Goal: Task Accomplishment & Management: Manage account settings

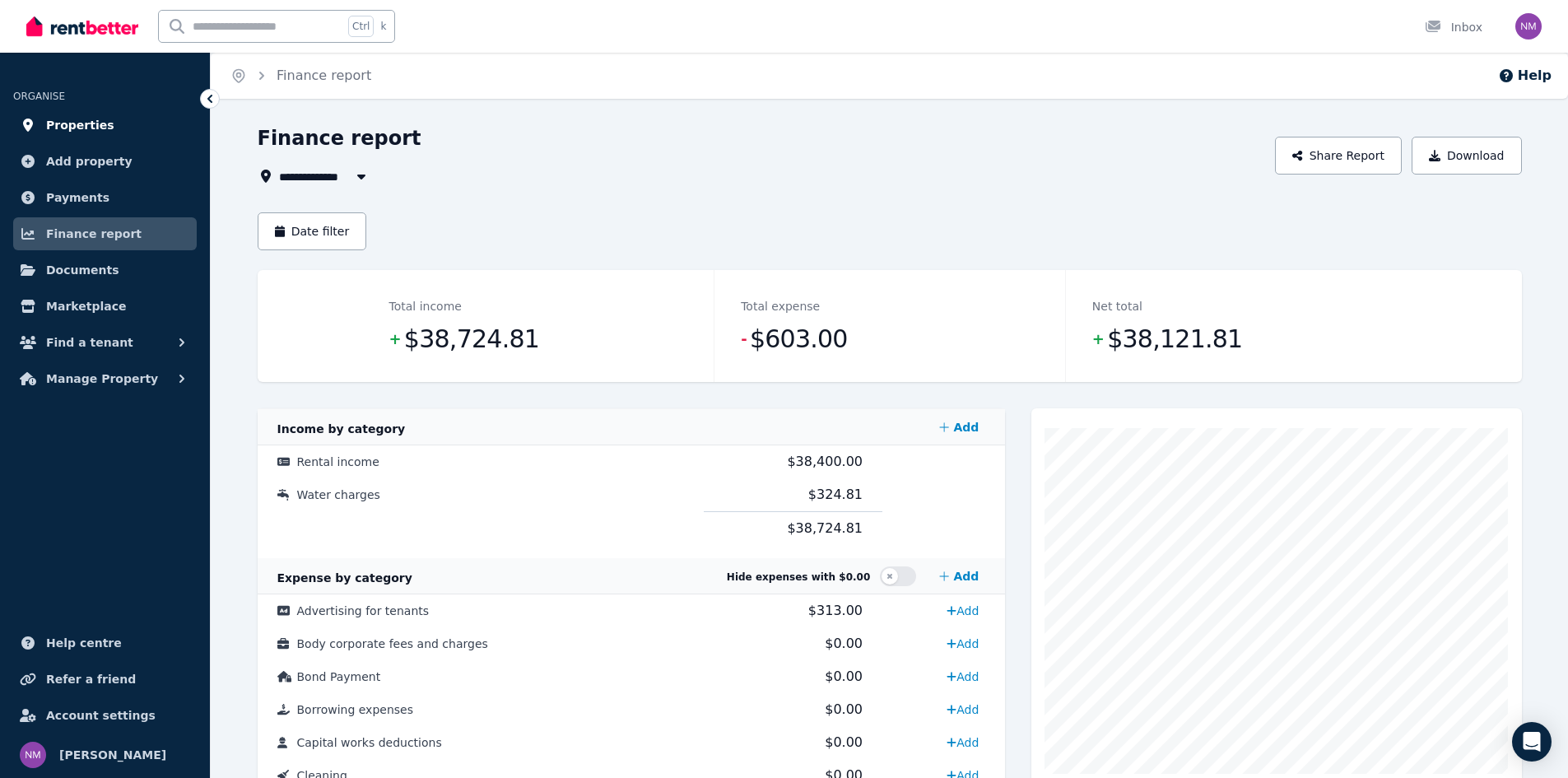
click at [81, 121] on span "Properties" at bounding box center [80, 125] width 69 height 19
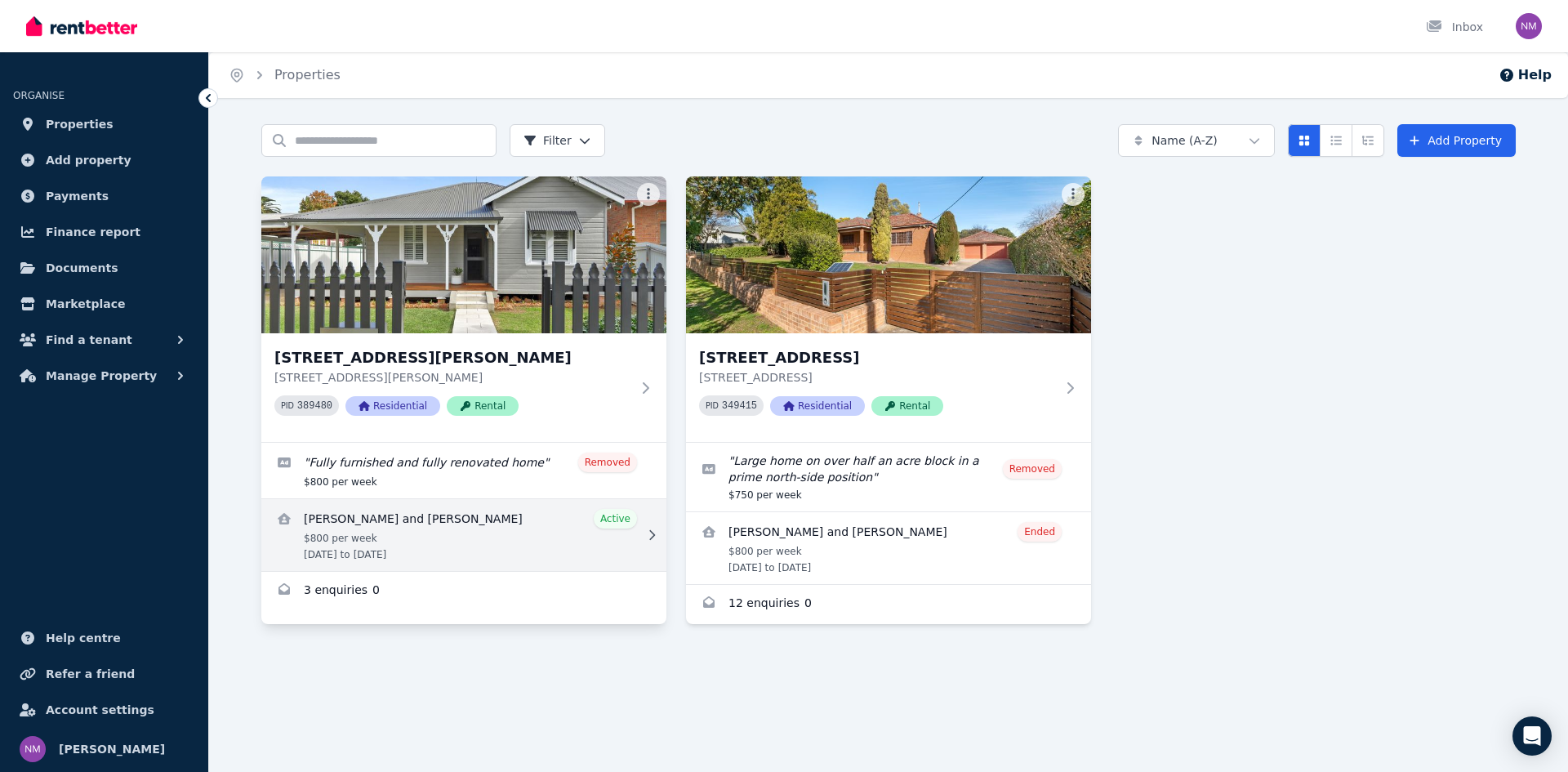
click at [499, 543] on link "View details for Ashley Coldwell and Jake Hackett" at bounding box center [464, 535] width 405 height 71
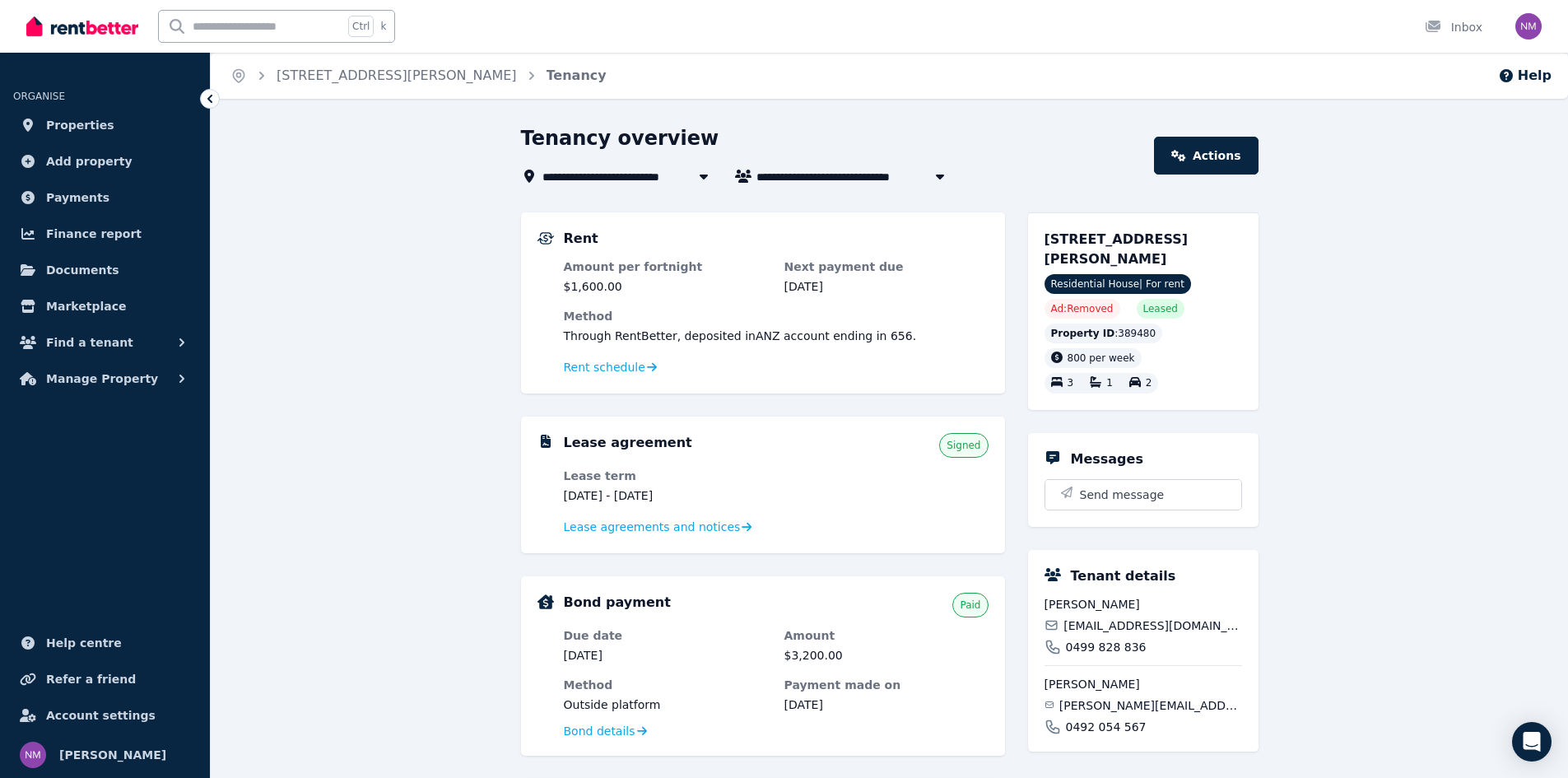
click at [880, 176] on span "[PERSON_NAME] and [PERSON_NAME]" at bounding box center [881, 175] width 250 height 19
type input "**********"
click at [1017, 155] on div "Tenancy overview" at bounding box center [833, 141] width 623 height 31
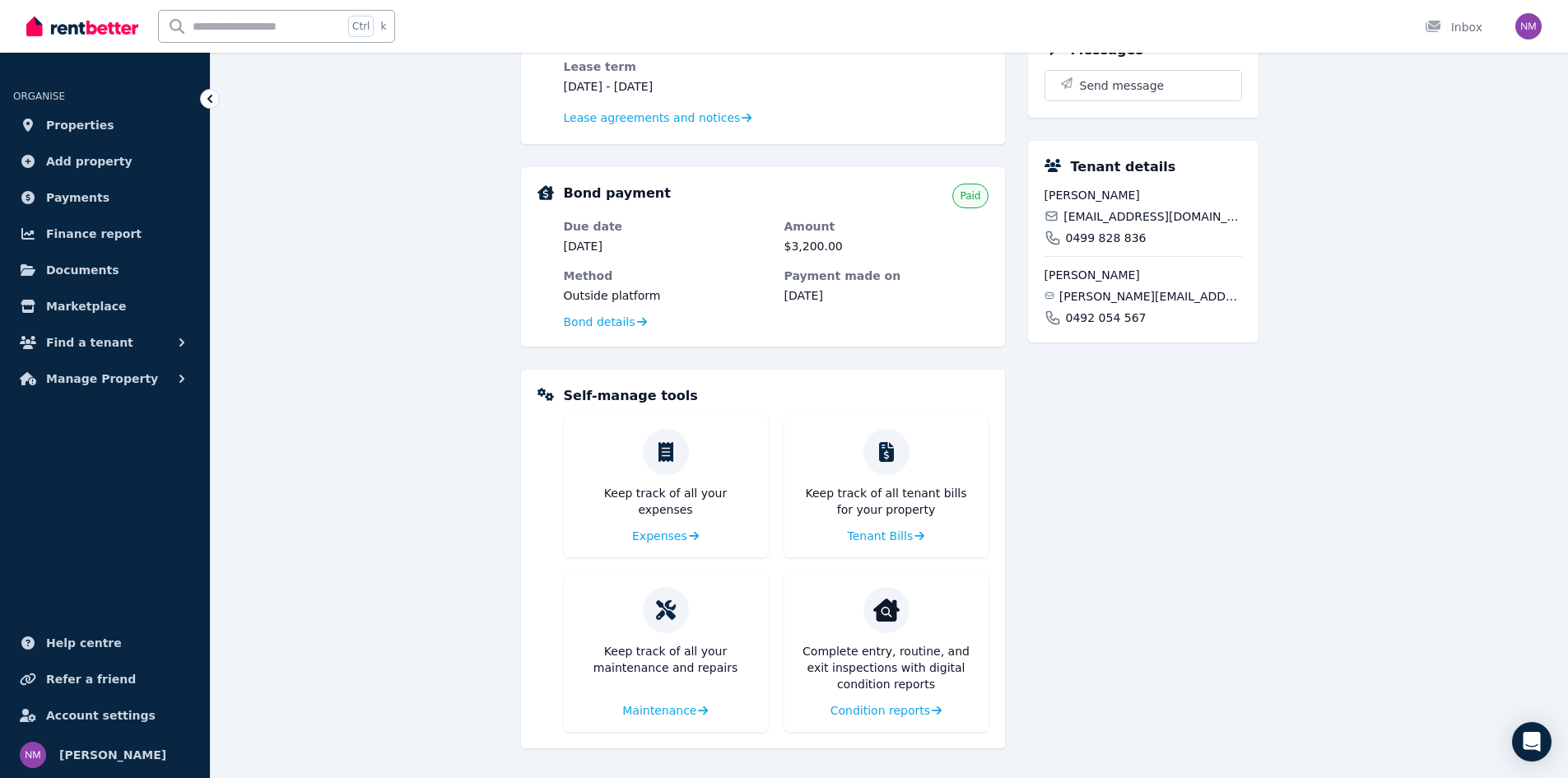
scroll to position [135, 0]
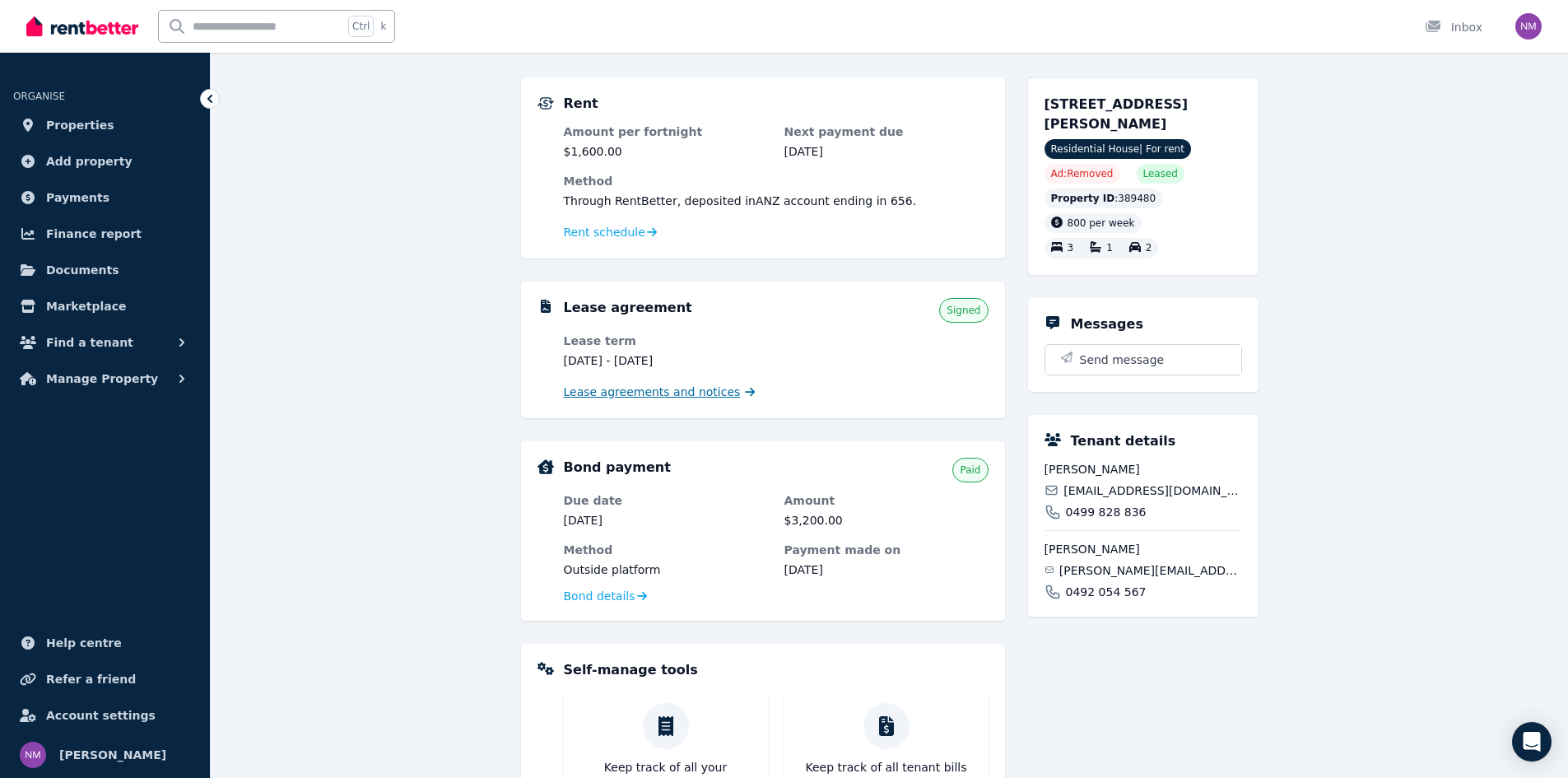
click at [676, 396] on span "Lease agreements and notices" at bounding box center [652, 392] width 177 height 16
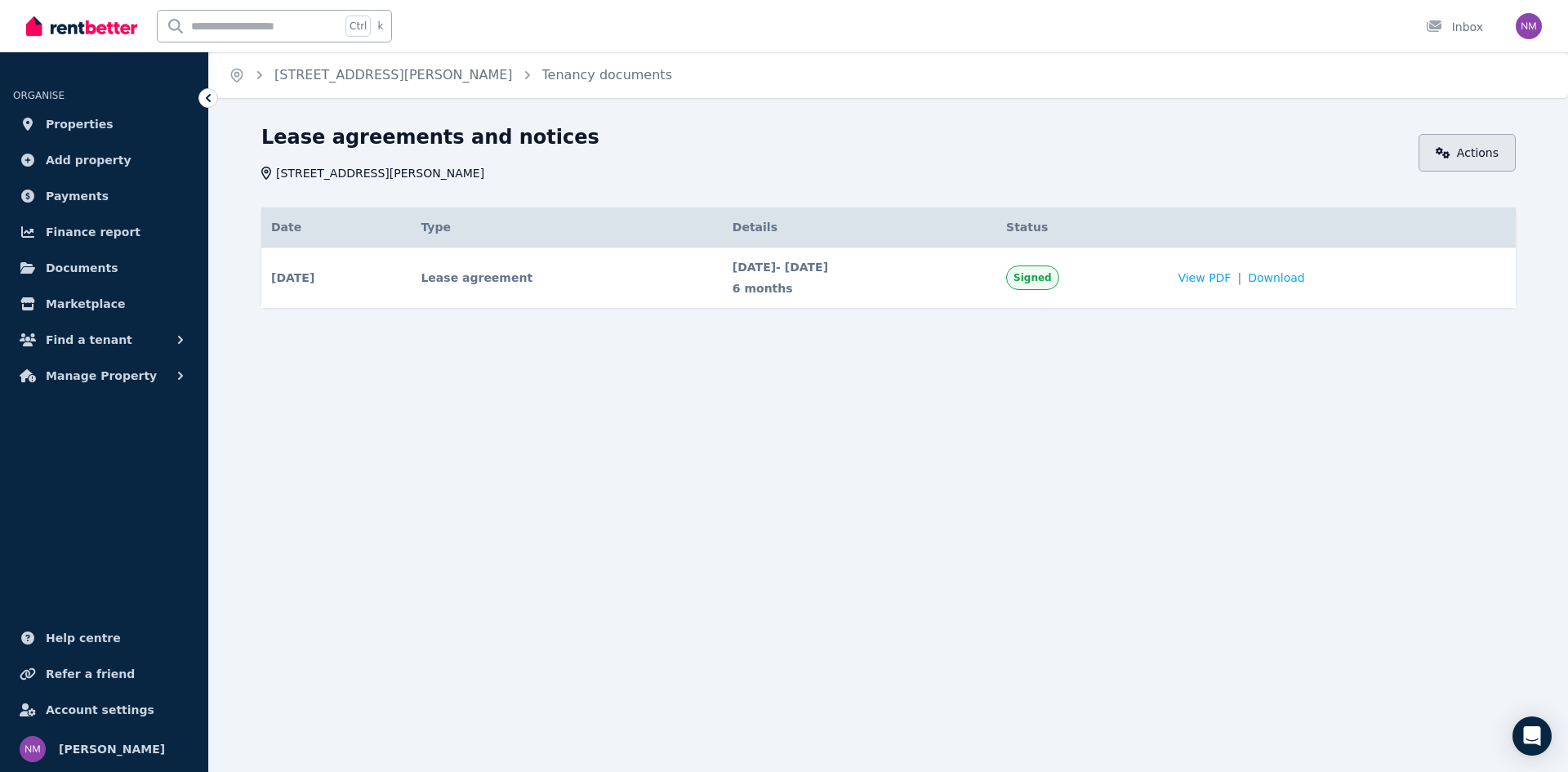
click at [1483, 151] on link "Actions" at bounding box center [1468, 152] width 98 height 38
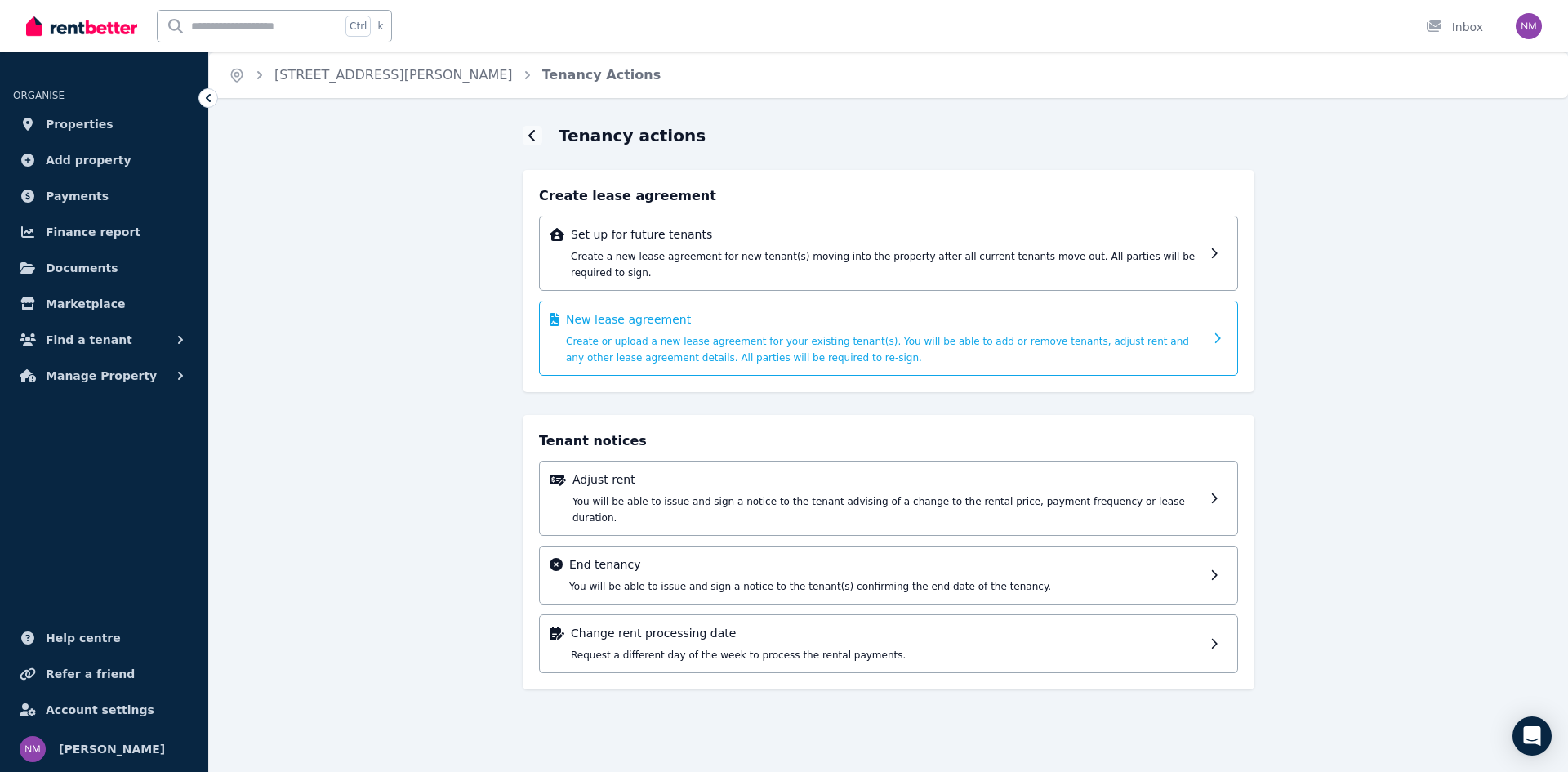
click at [1209, 334] on div "New lease agreement Create or upload a new lease agreement for your existing te…" at bounding box center [889, 338] width 700 height 75
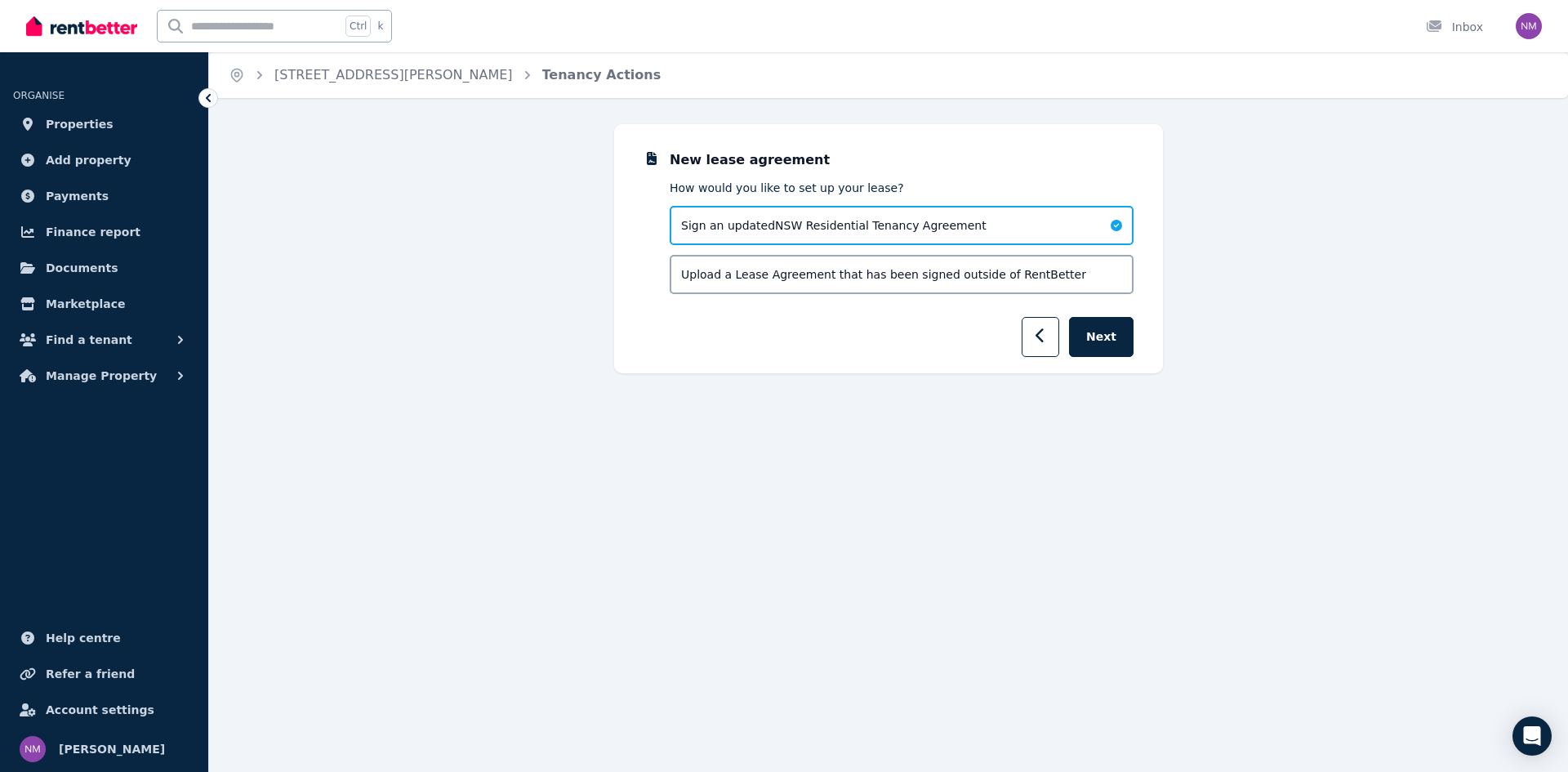
click at [1105, 276] on div "Upload a Lease Agreement that has been signed outside of RentBetter" at bounding box center [902, 274] width 464 height 40
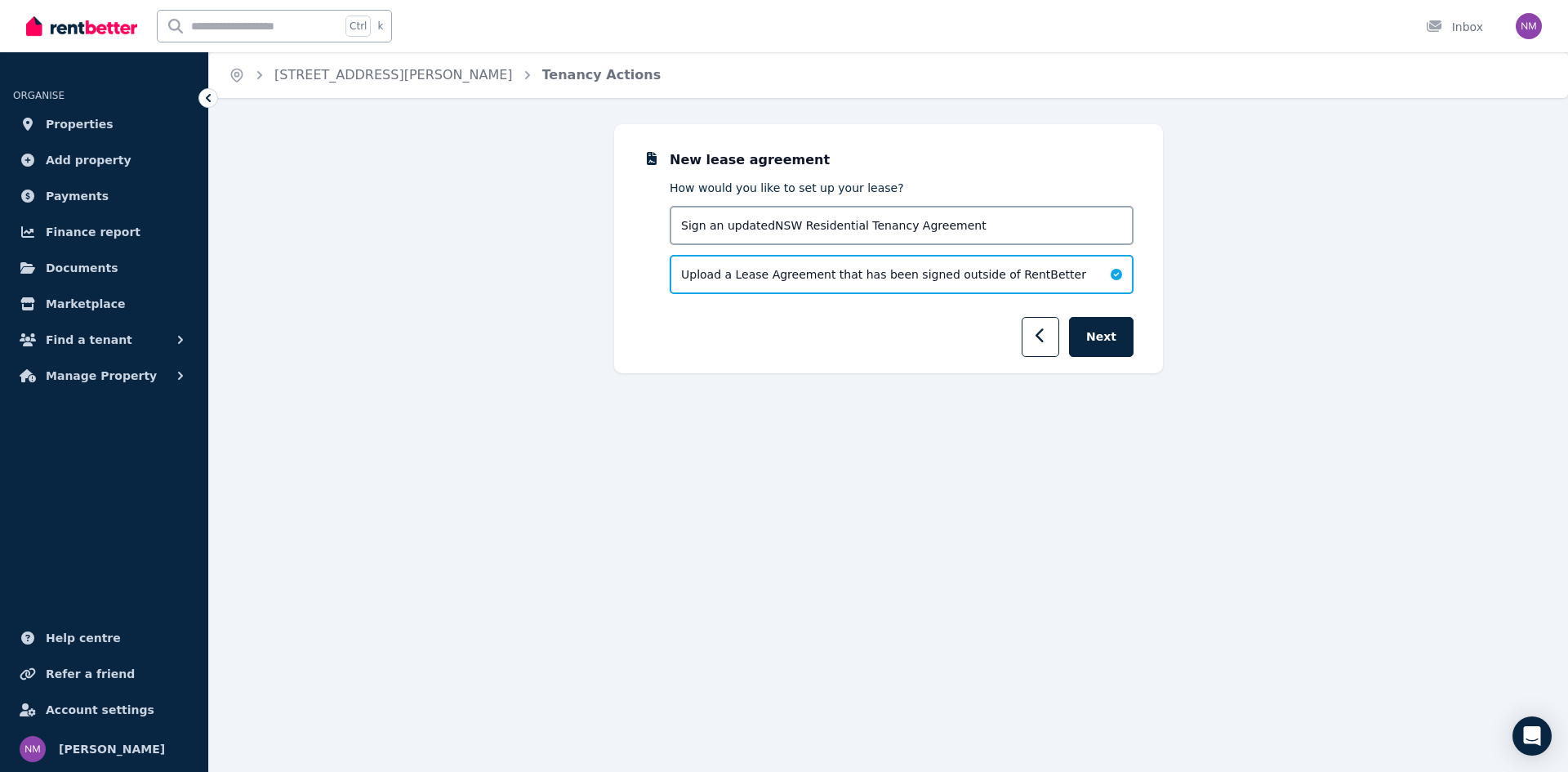
click at [1097, 228] on div "Sign an updated NSW Residential Tenancy Agreement" at bounding box center [902, 225] width 464 height 40
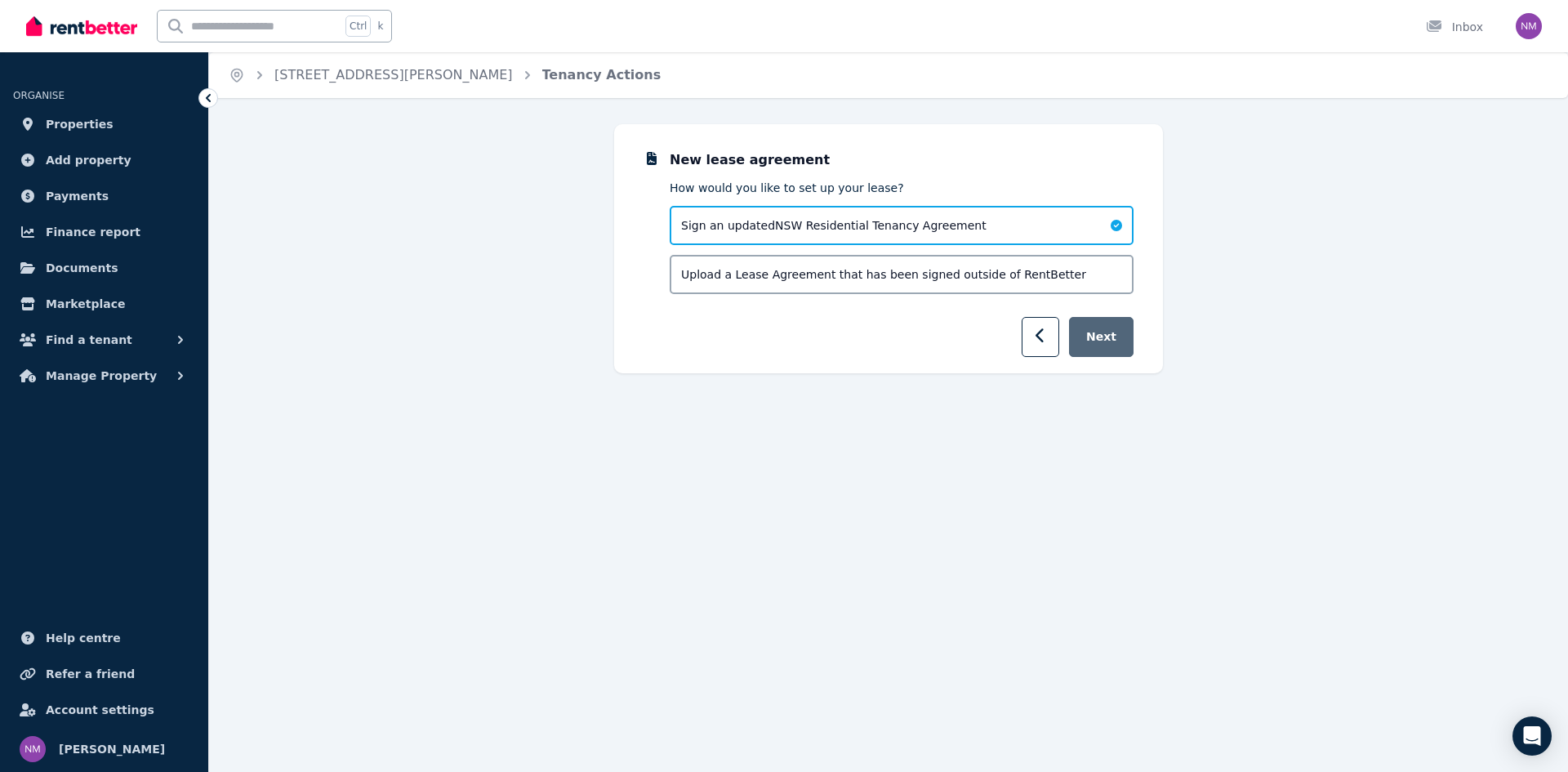
click at [1125, 341] on button "Next" at bounding box center [1101, 337] width 65 height 40
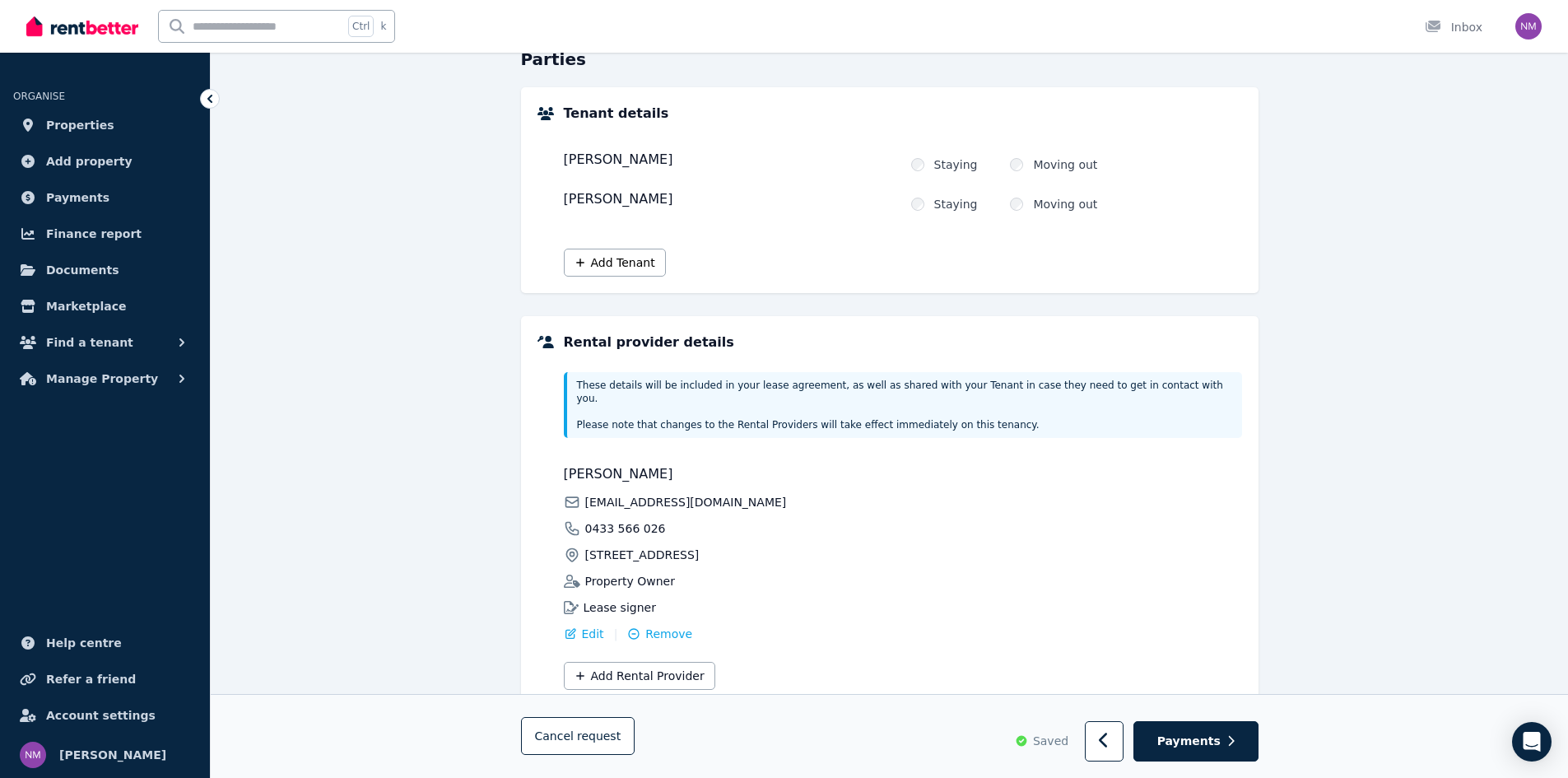
scroll to position [202, 0]
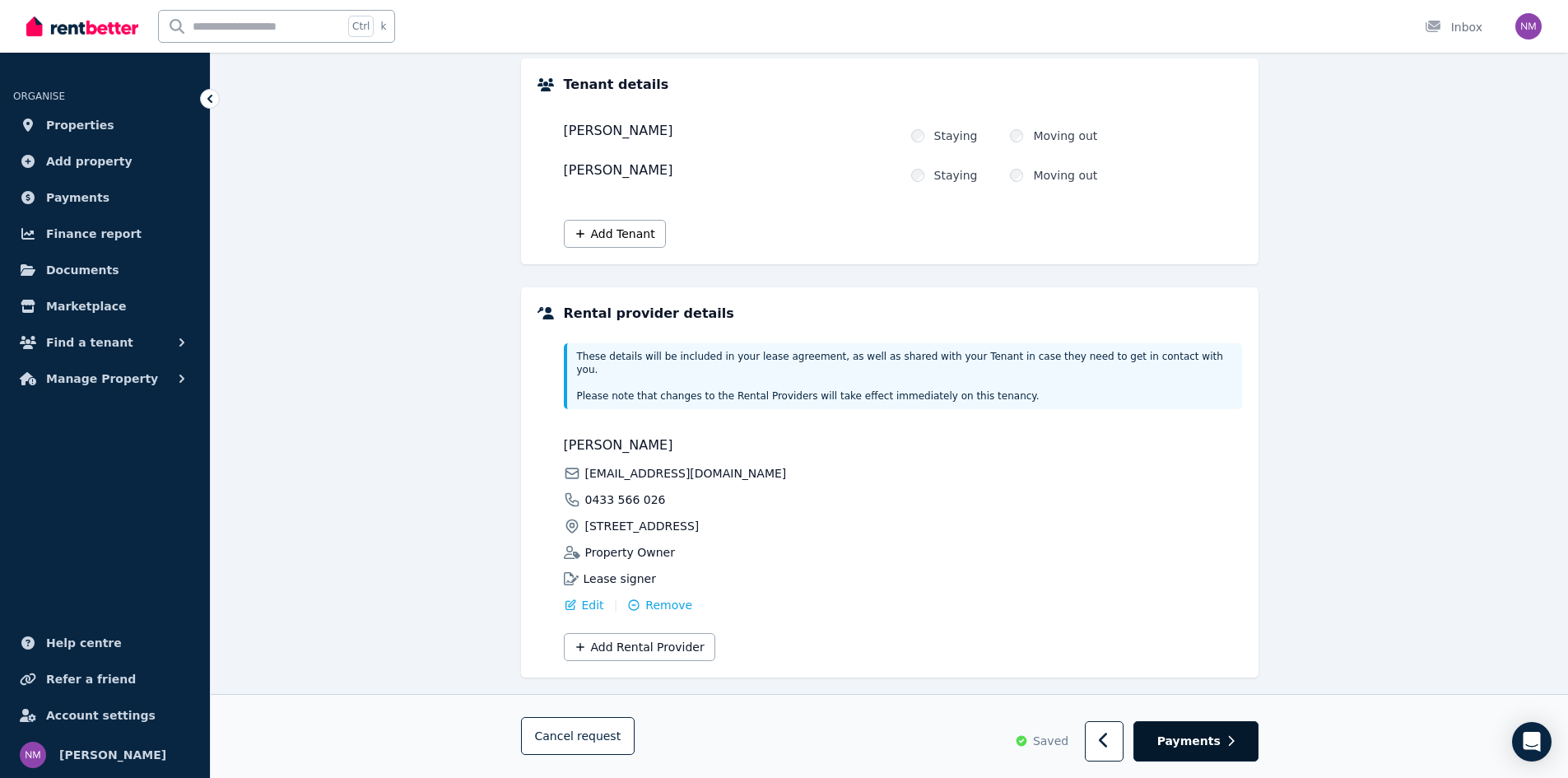
click at [1223, 741] on button "Payments" at bounding box center [1196, 742] width 125 height 41
select select "**********"
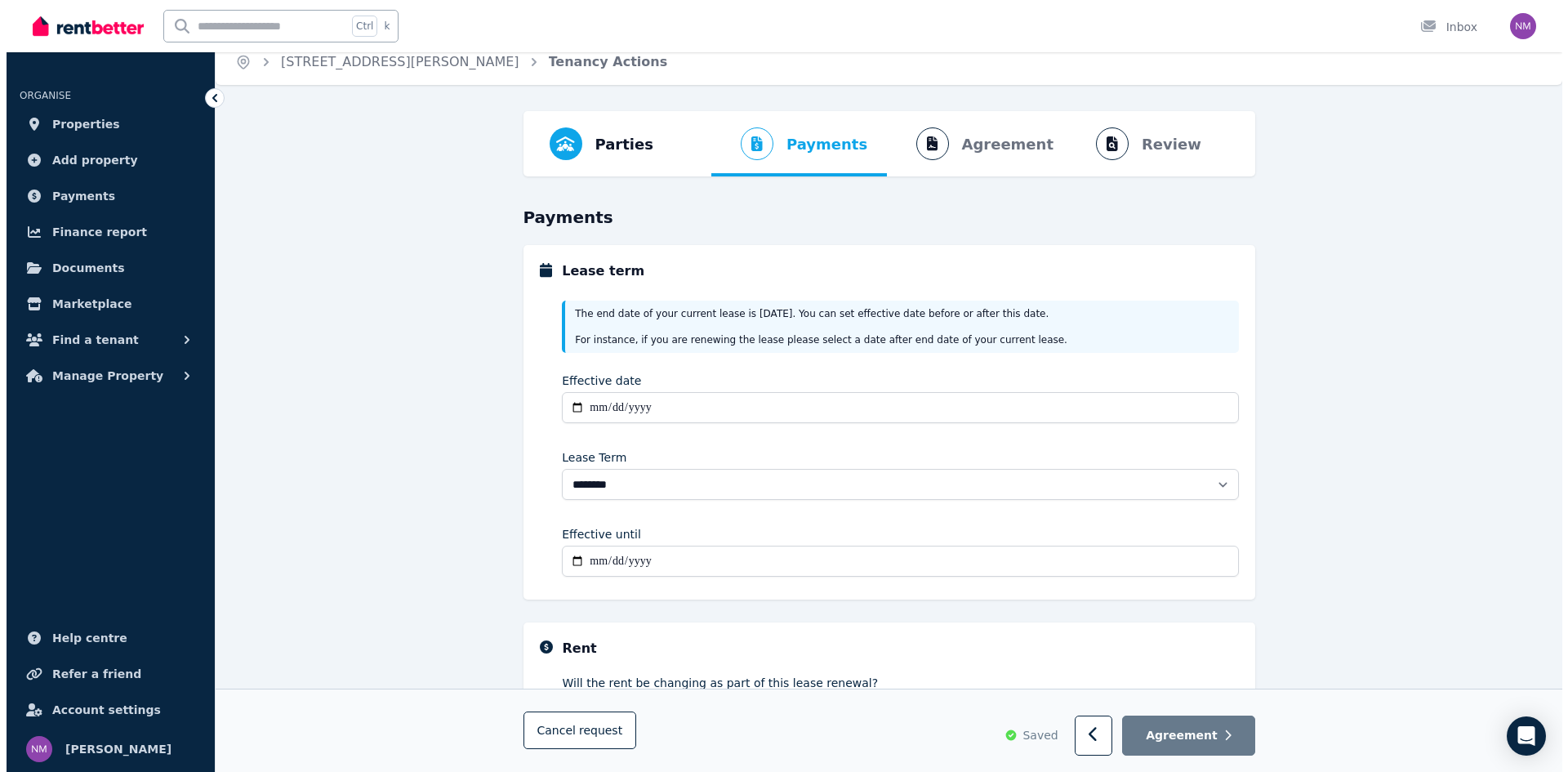
scroll to position [0, 0]
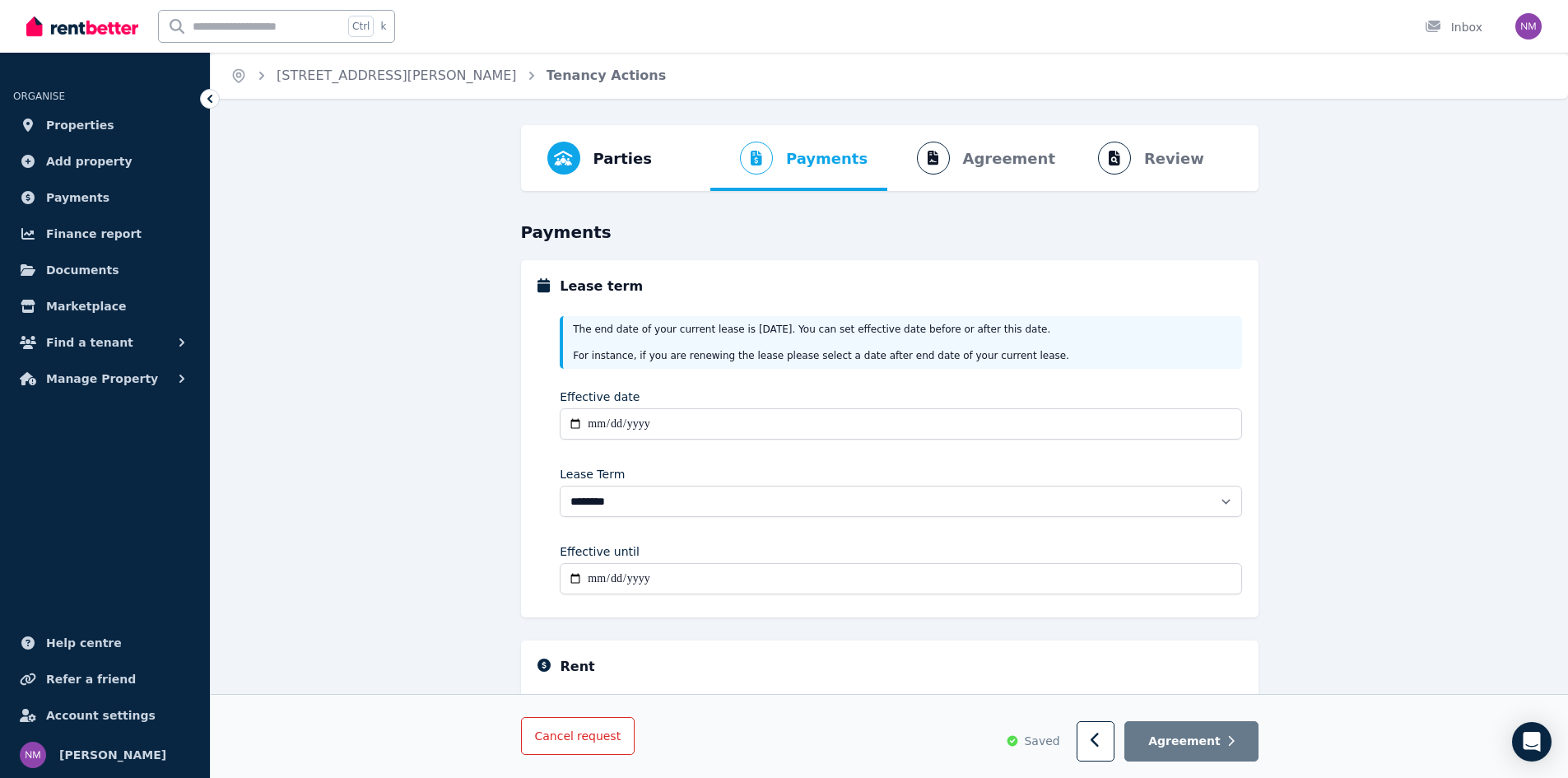
click at [568, 739] on span "Cancel request" at bounding box center [578, 737] width 86 height 14
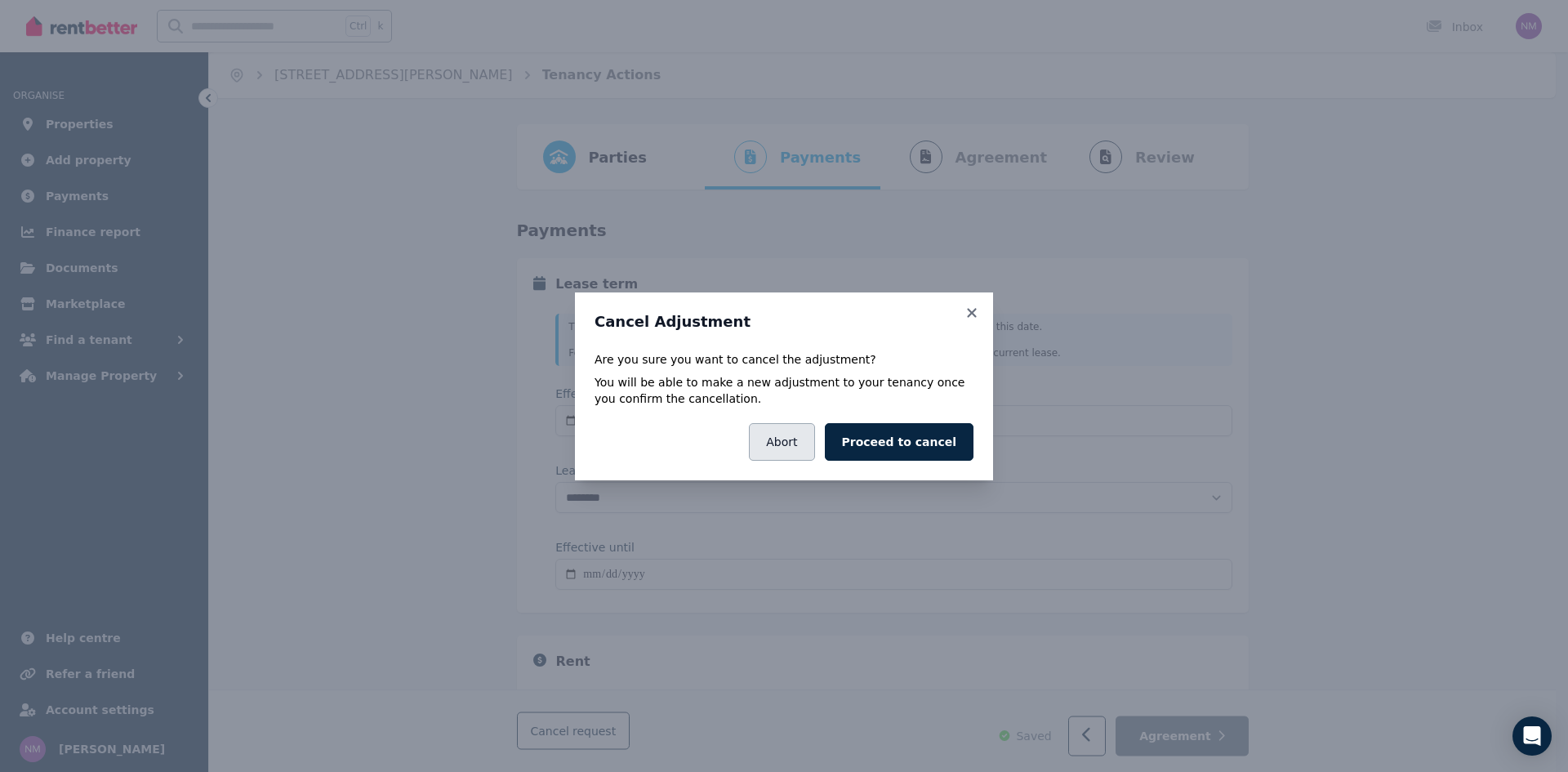
click at [810, 447] on button "Abort" at bounding box center [782, 442] width 66 height 38
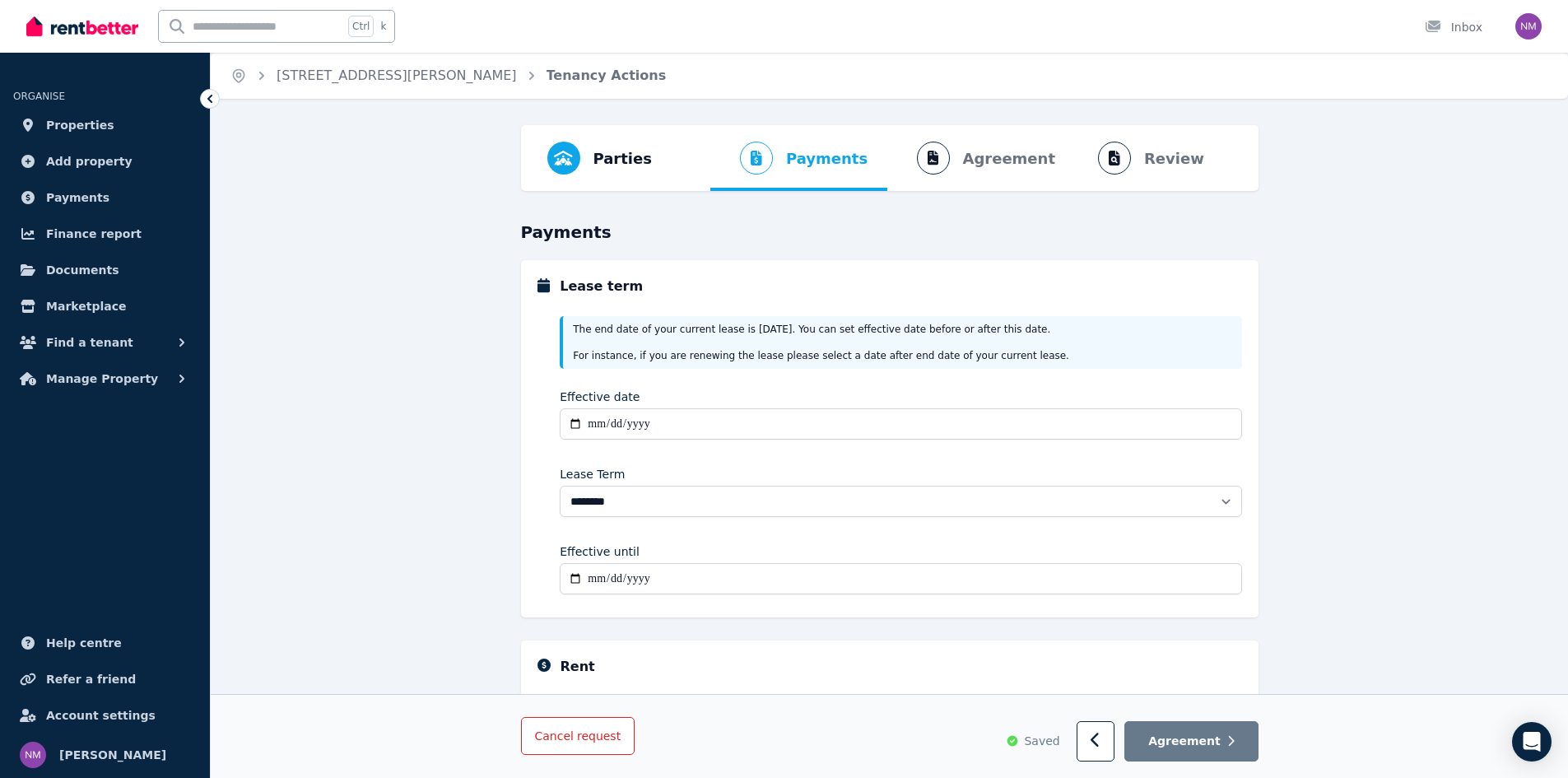
click at [597, 742] on span "request" at bounding box center [598, 736] width 43 height 16
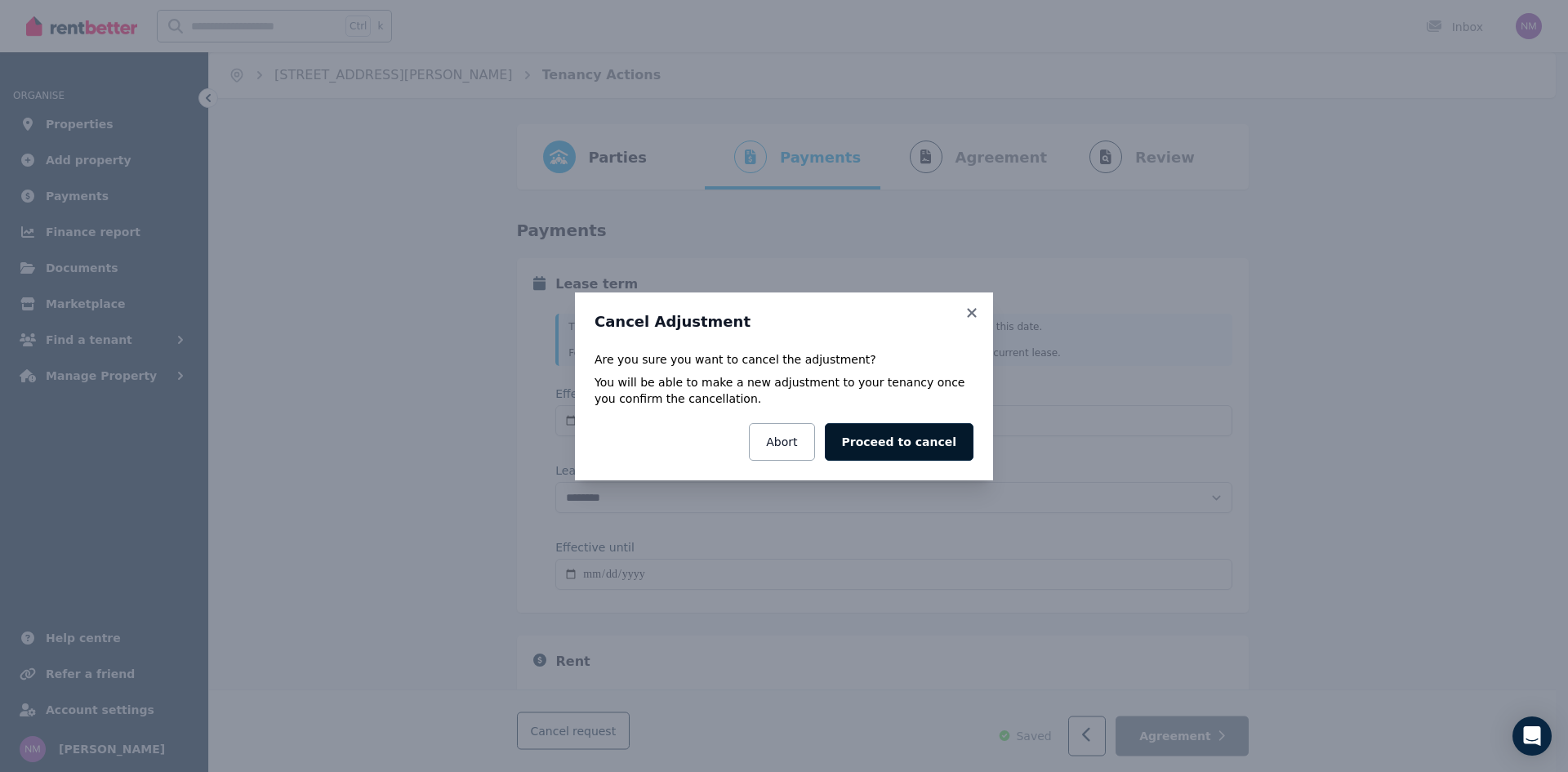
click at [939, 448] on button "Proceed to cancel" at bounding box center [899, 442] width 149 height 38
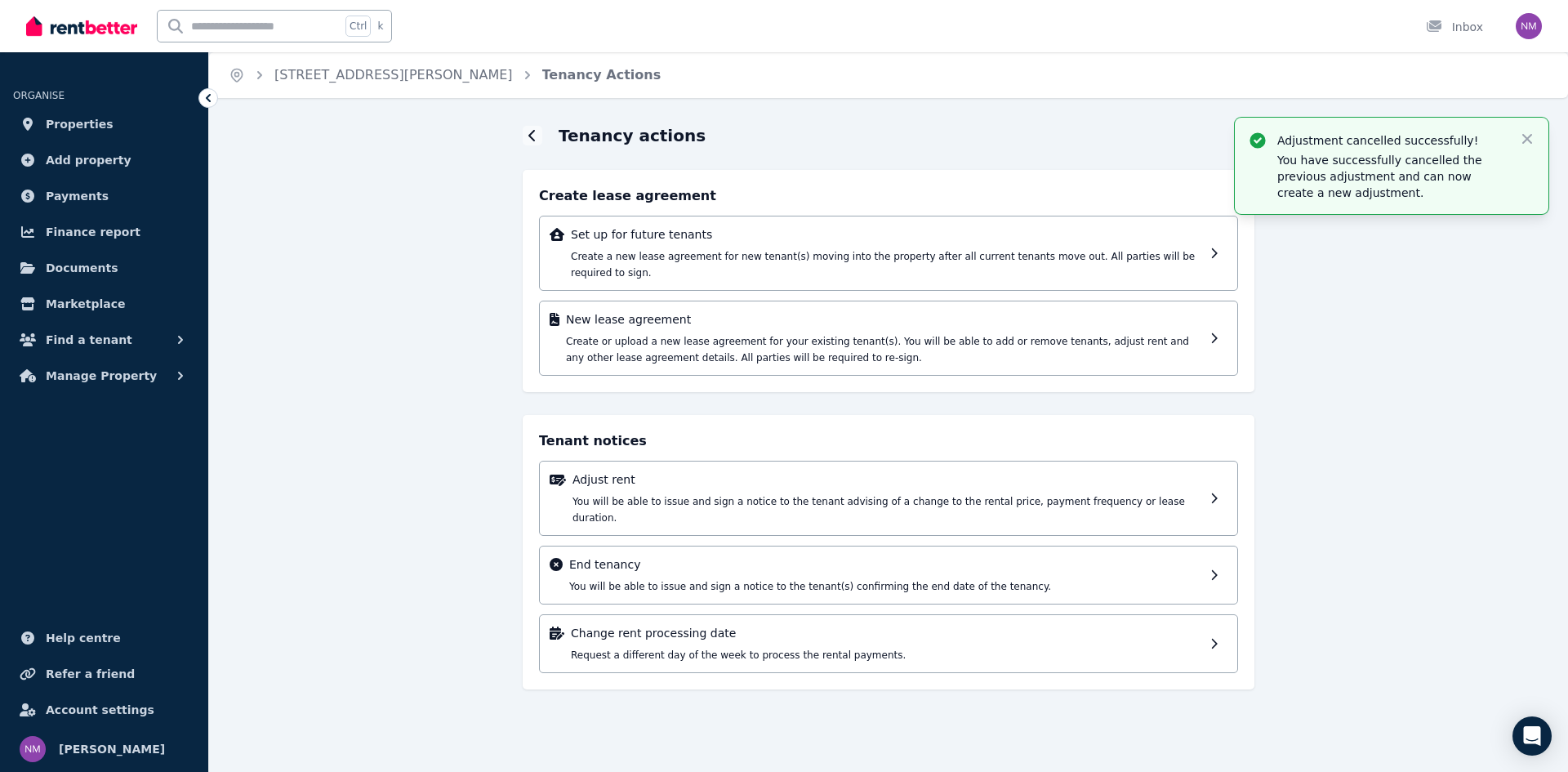
click at [1538, 135] on div "Adjustment cancelled successfully! You have successfully cancelled the previous…" at bounding box center [1391, 166] width 314 height 97
click at [1533, 137] on icon "button" at bounding box center [1527, 138] width 16 height 16
